Goal: Task Accomplishment & Management: Manage account settings

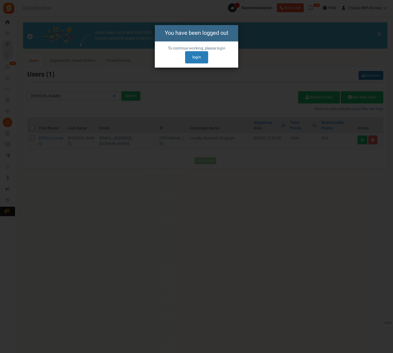
click at [219, 34] on h4 "You have been logged out" at bounding box center [196, 33] width 75 height 8
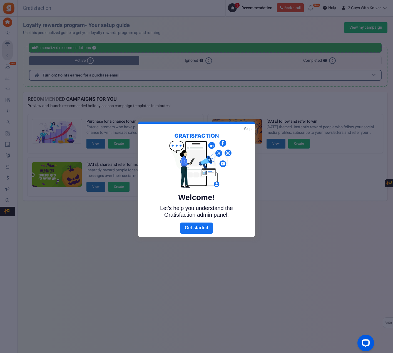
click at [248, 130] on link "Skip" at bounding box center [248, 129] width 8 height 6
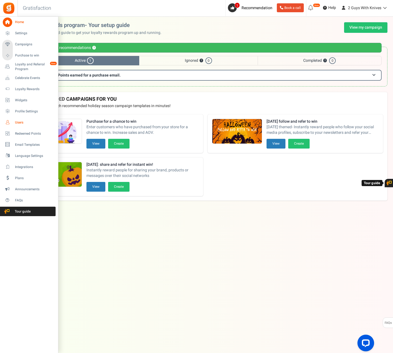
click at [21, 122] on span "Users" at bounding box center [34, 122] width 39 height 5
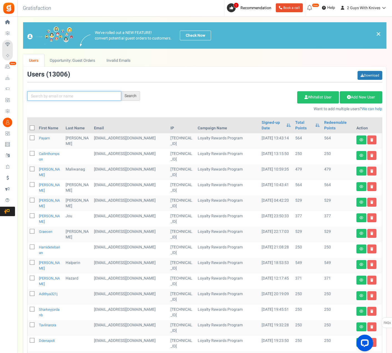
click at [75, 98] on input "text" at bounding box center [74, 95] width 94 height 9
type input "[PERSON_NAME]"
click at [129, 93] on div "Search" at bounding box center [130, 95] width 19 height 9
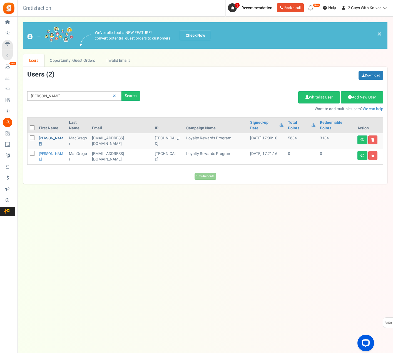
click at [47, 138] on link "[PERSON_NAME]" at bounding box center [51, 140] width 24 height 11
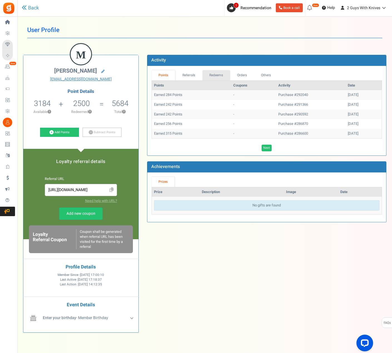
click at [213, 76] on link "Redeems" at bounding box center [216, 75] width 28 height 10
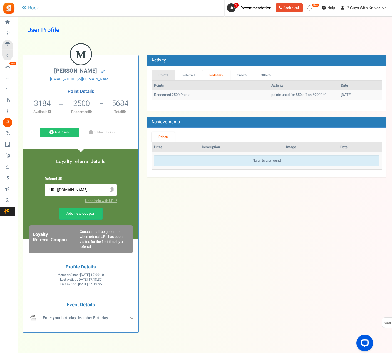
click at [167, 74] on link "Points" at bounding box center [163, 75] width 24 height 10
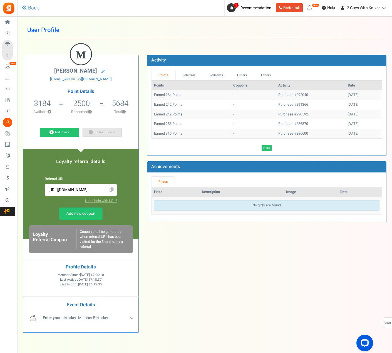
click at [108, 132] on link "Subtract Points" at bounding box center [102, 132] width 39 height 9
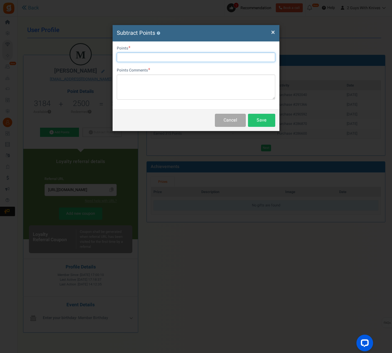
click at [161, 58] on input "text" at bounding box center [196, 57] width 158 height 9
type input "2500"
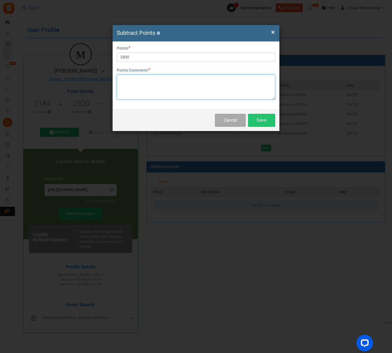
click at [176, 88] on textarea at bounding box center [196, 86] width 158 height 25
paste textarea "292718"
click at [139, 79] on textarea "Points off 292718" at bounding box center [196, 86] width 158 height 25
type textarea "Redeemed for $50 off order #292718"
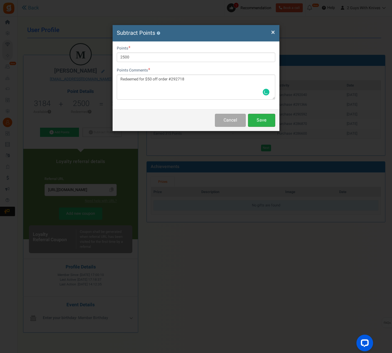
click at [268, 119] on button "Save" at bounding box center [261, 120] width 27 height 13
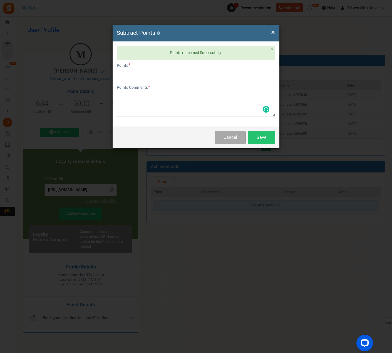
drag, startPoint x: 275, startPoint y: 33, endPoint x: 224, endPoint y: 19, distance: 52.9
click at [274, 33] on span "×" at bounding box center [273, 32] width 4 height 11
